Goal: Task Accomplishment & Management: Manage account settings

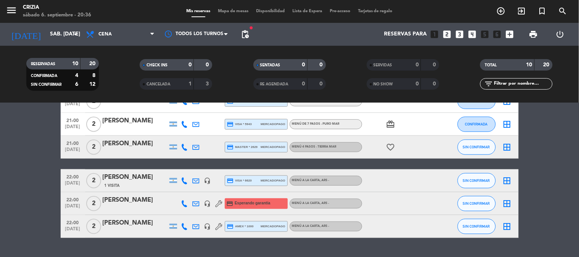
scroll to position [191, 0]
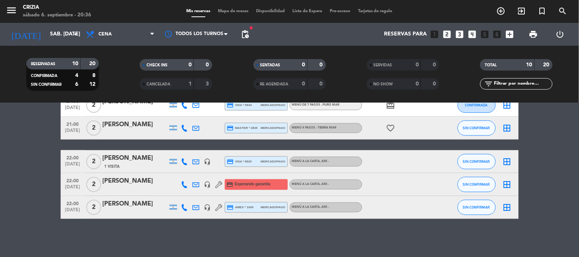
click at [123, 154] on div "[PERSON_NAME]" at bounding box center [135, 159] width 65 height 10
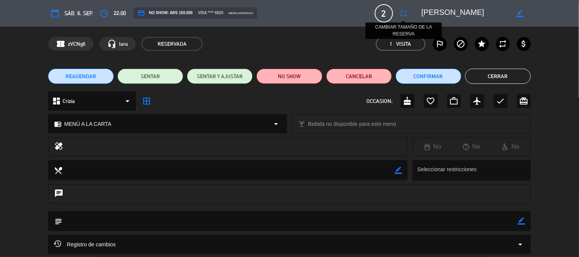
click at [402, 14] on icon "fullscreen" at bounding box center [403, 13] width 9 height 9
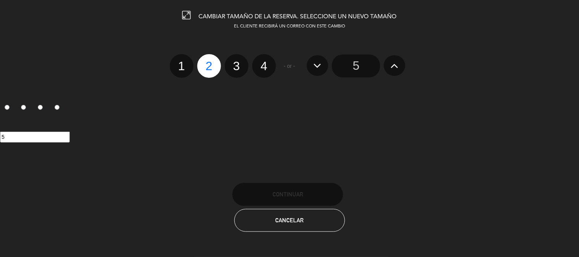
click at [184, 65] on label "1" at bounding box center [182, 66] width 24 height 24
click at [183, 62] on input "1" at bounding box center [180, 59] width 5 height 5
radio input "true"
radio input "false"
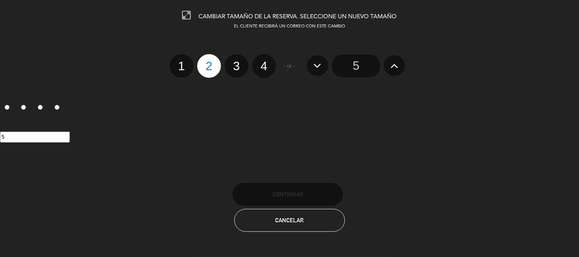
radio input "false"
radio input "true"
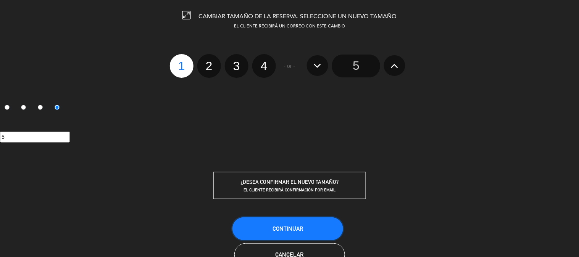
click at [292, 224] on button "Continuar" at bounding box center [288, 229] width 111 height 23
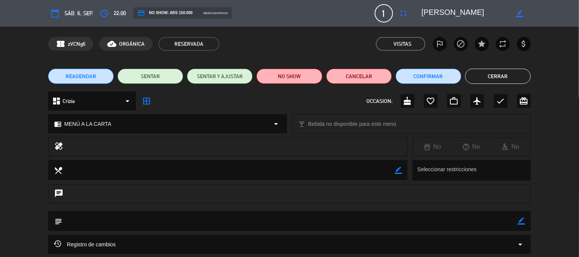
click at [482, 77] on button "Cerrar" at bounding box center [499, 76] width 66 height 15
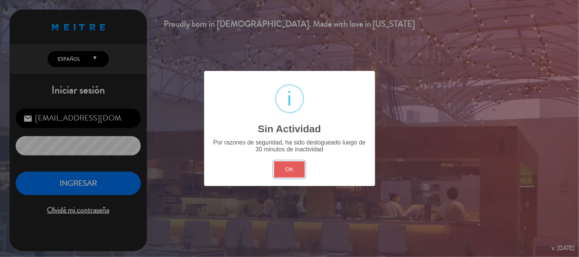
click at [289, 171] on button "OK" at bounding box center [289, 170] width 31 height 16
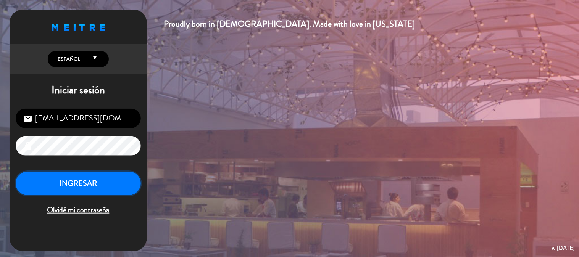
click at [122, 178] on button "INGRESAR" at bounding box center [78, 184] width 125 height 24
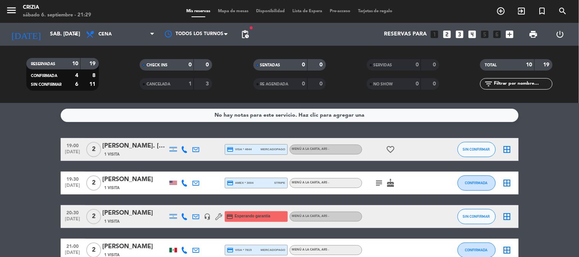
click at [253, 252] on div "credit_card visa * 7815 mercadopago" at bounding box center [256, 251] width 58 height 10
click at [68, 36] on input "sáb. [DATE]" at bounding box center [82, 34] width 73 height 14
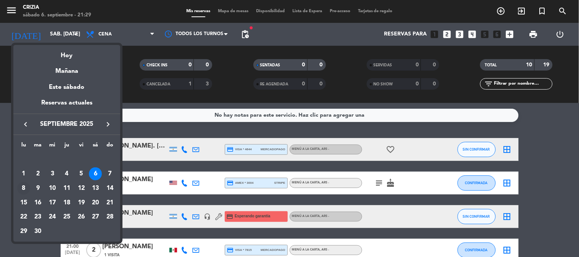
click at [25, 189] on div "8" at bounding box center [23, 188] width 13 height 13
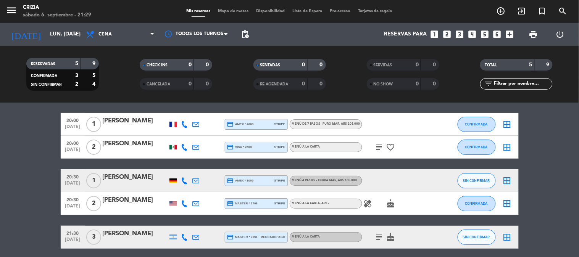
scroll to position [12, 0]
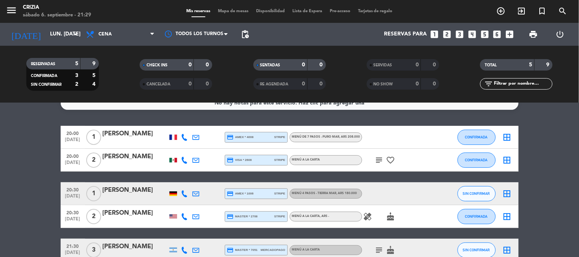
click at [562, 192] on bookings-row "20:00 [DATE] 1 [PERSON_NAME] credit_card amex * 4008 stripe MENÚ DE 7 PASOS - P…" at bounding box center [289, 194] width 579 height 136
click at [60, 41] on input "lun. [DATE]" at bounding box center [82, 34] width 73 height 14
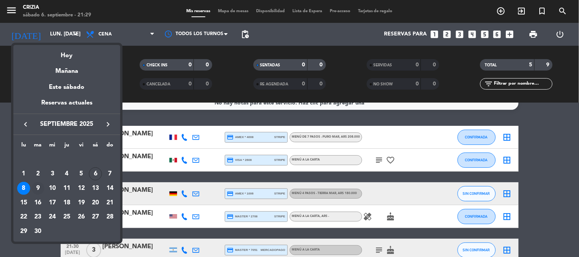
click at [36, 189] on div "9" at bounding box center [38, 188] width 13 height 13
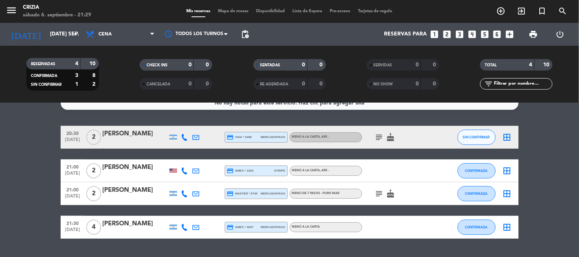
click at [556, 146] on bookings-row "20:30 [DATE] 2 [PERSON_NAME] credit_card visa * 2468 mercadopago MENÚ A LA CART…" at bounding box center [289, 182] width 579 height 113
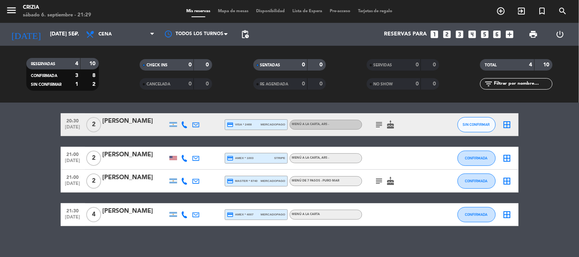
scroll to position [32, 0]
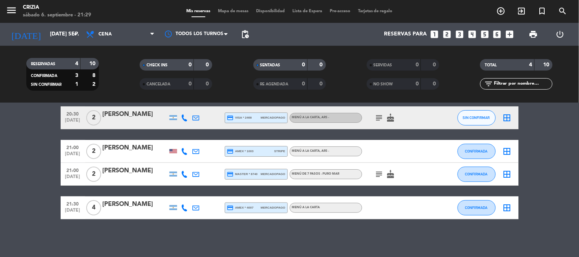
click at [380, 116] on icon "subject" at bounding box center [379, 117] width 9 height 9
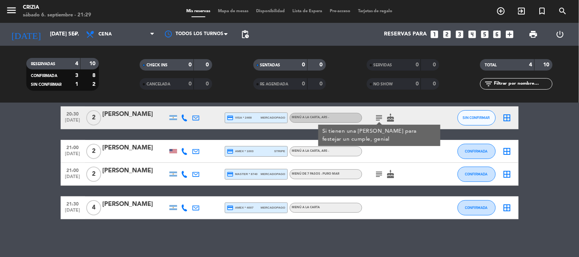
click at [380, 176] on icon "subject" at bounding box center [379, 174] width 9 height 9
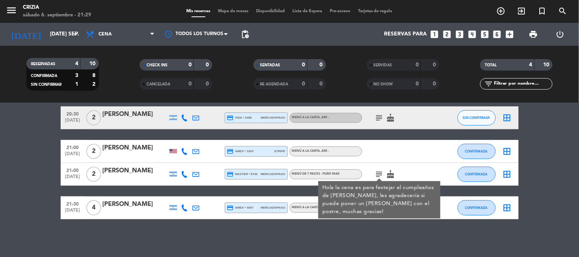
click at [548, 150] on bookings-row "20:30 [DATE] 2 [PERSON_NAME] credit_card visa * 2468 mercadopago MENÚ A LA CART…" at bounding box center [289, 163] width 579 height 113
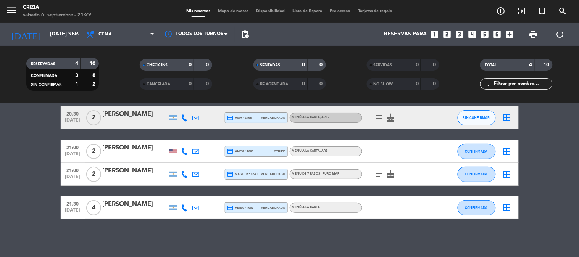
scroll to position [0, 0]
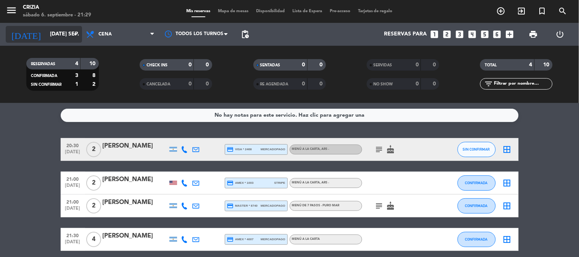
click at [60, 38] on input "[DATE] sep." at bounding box center [82, 34] width 73 height 14
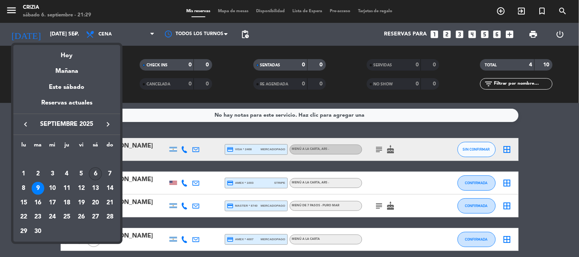
click at [92, 172] on div "6" at bounding box center [95, 174] width 13 height 13
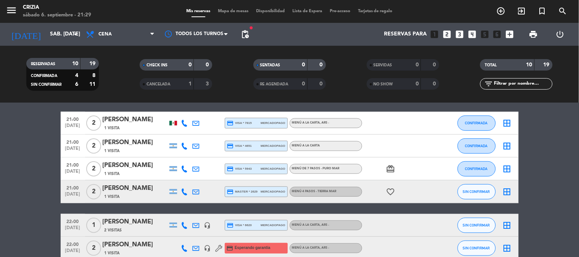
scroll to position [170, 0]
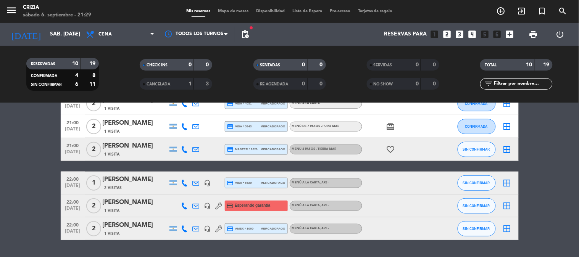
click at [552, 174] on bookings-row "19:00 [DATE] 2 [PERSON_NAME]. [PERSON_NAME] 1 Visita credit_card visa * 4644 me…" at bounding box center [289, 105] width 579 height 272
click at [568, 183] on bookings-row "19:00 [DATE] 2 [PERSON_NAME]. [PERSON_NAME] 1 Visita credit_card visa * 4644 me…" at bounding box center [289, 105] width 579 height 272
click at [50, 37] on input "sáb. [DATE]" at bounding box center [82, 34] width 73 height 14
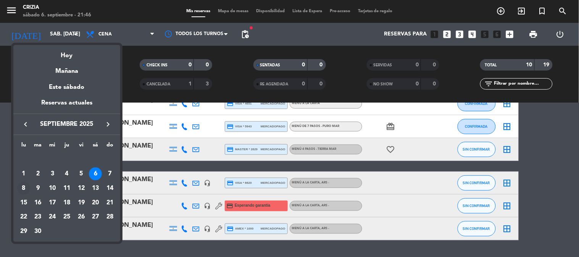
click at [26, 184] on div "8" at bounding box center [23, 188] width 13 height 13
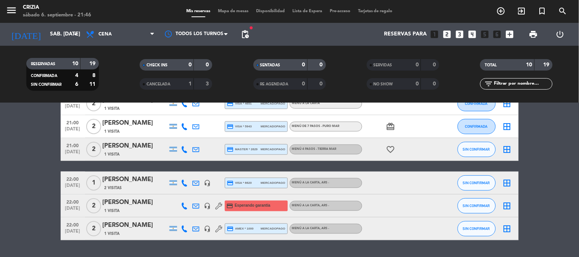
type input "lun. [DATE]"
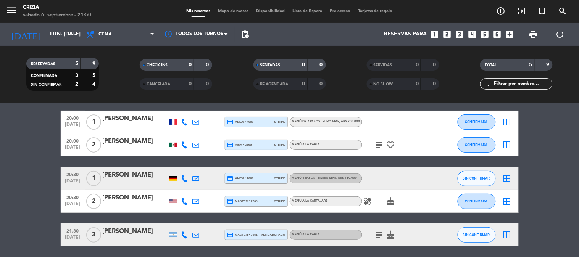
scroll to position [55, 0]
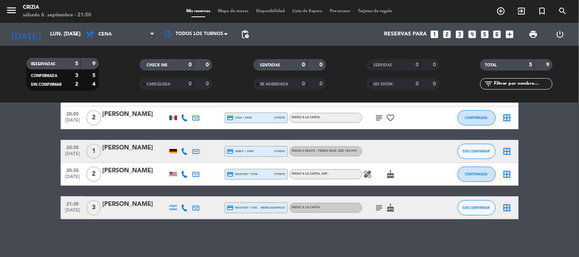
click at [92, 206] on span "3" at bounding box center [93, 207] width 15 height 15
click at [138, 206] on div "[PERSON_NAME]" at bounding box center [135, 205] width 65 height 10
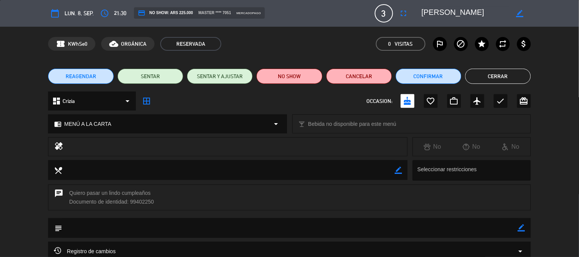
click at [383, 11] on span "3" at bounding box center [384, 13] width 18 height 18
click at [385, 11] on span "3" at bounding box center [384, 13] width 18 height 18
drag, startPoint x: 432, startPoint y: 13, endPoint x: 437, endPoint y: 11, distance: 5.0
click at [433, 12] on textarea at bounding box center [465, 13] width 87 height 14
click at [404, 12] on icon "fullscreen" at bounding box center [403, 13] width 9 height 9
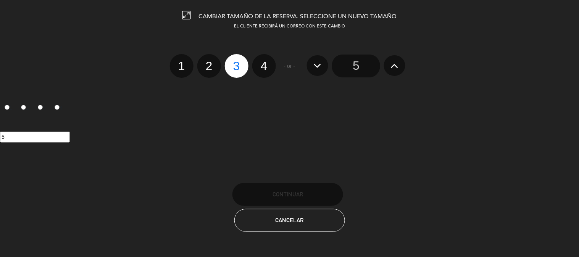
click at [355, 63] on input "5" at bounding box center [356, 66] width 48 height 23
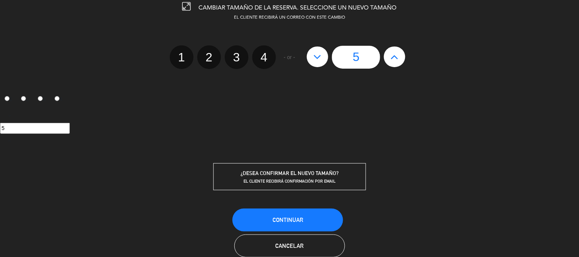
scroll to position [24, 0]
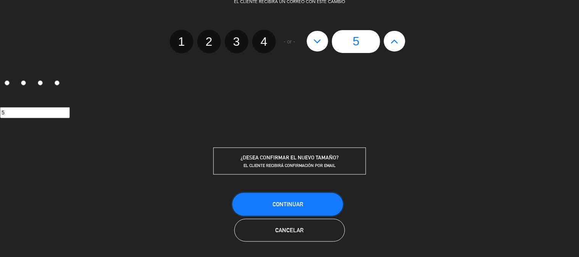
click at [266, 200] on button "Continuar" at bounding box center [288, 204] width 111 height 23
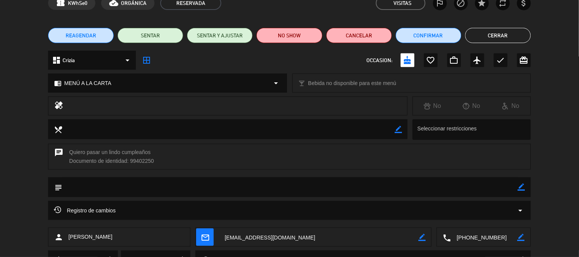
scroll to position [0, 0]
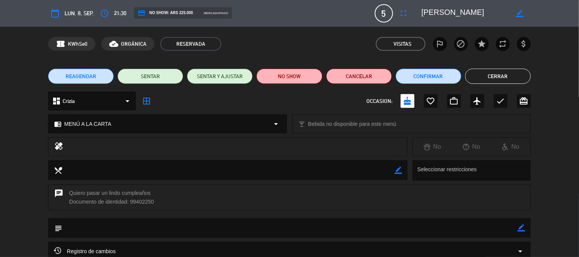
click at [503, 75] on button "Cerrar" at bounding box center [499, 76] width 66 height 15
